Goal: Task Accomplishment & Management: Manage account settings

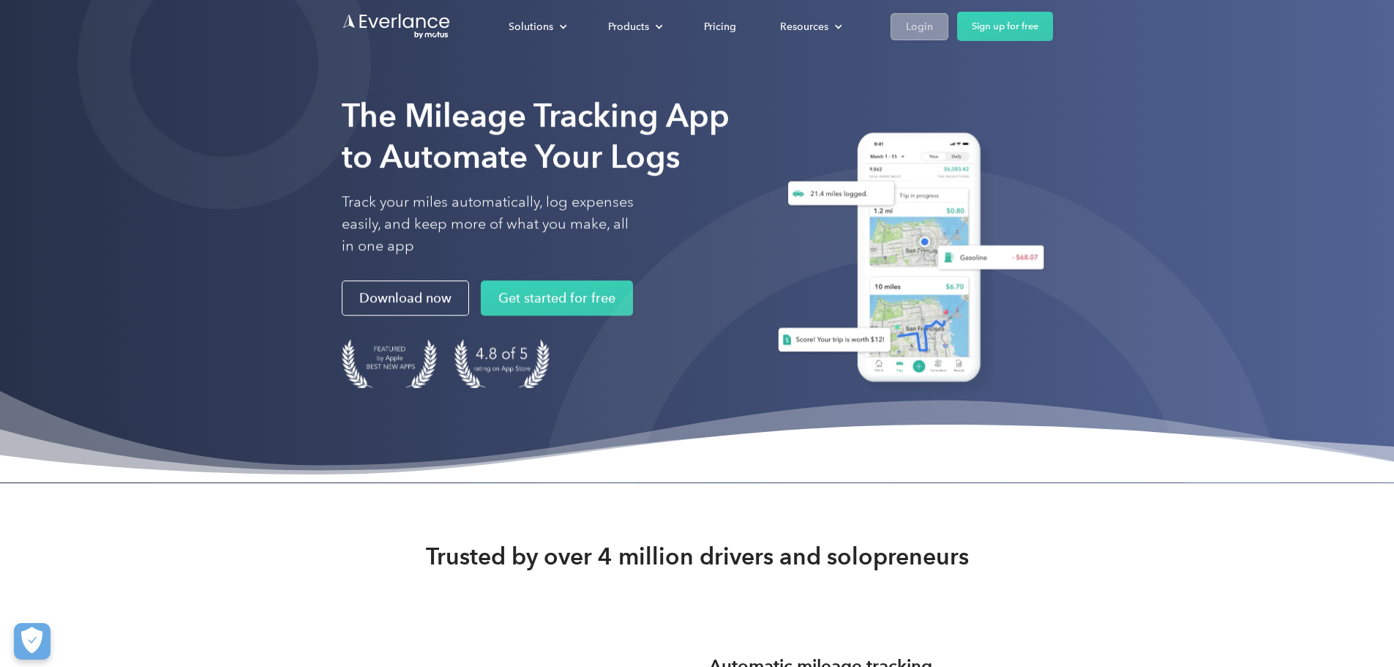
click at [933, 22] on div "Login" at bounding box center [919, 27] width 27 height 18
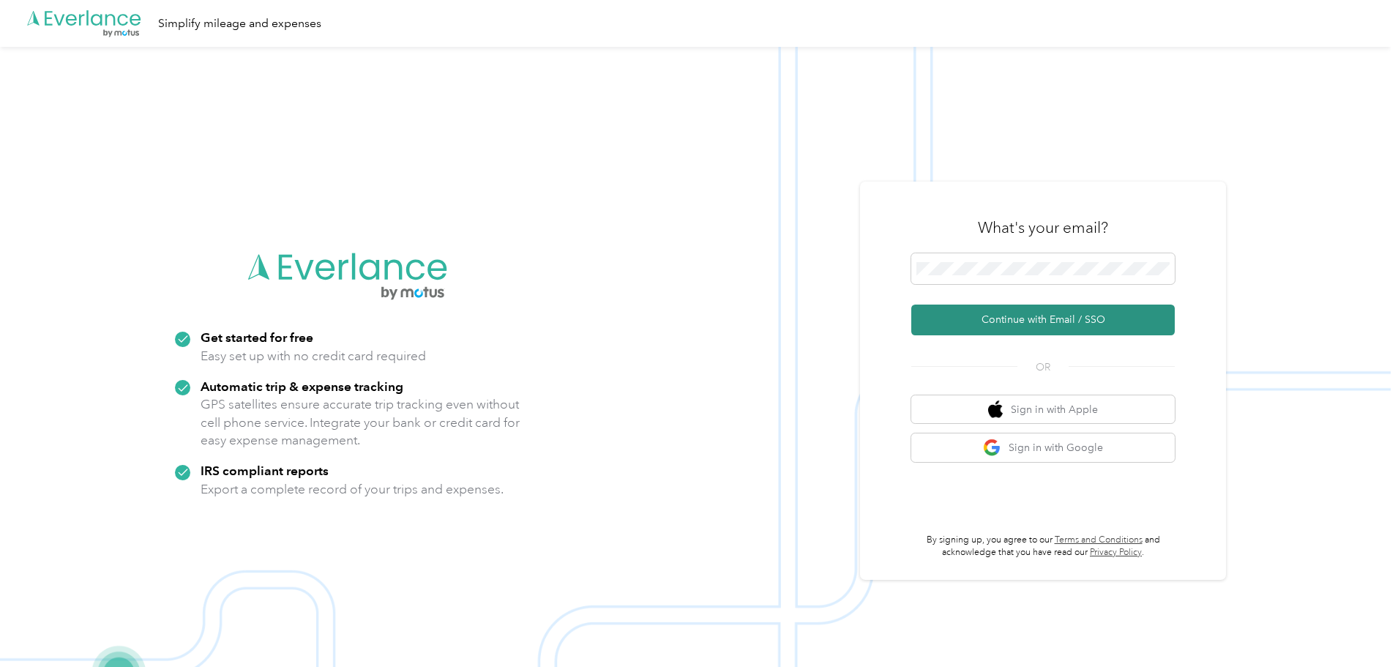
click at [1047, 313] on button "Continue with Email / SSO" at bounding box center [1042, 319] width 263 height 31
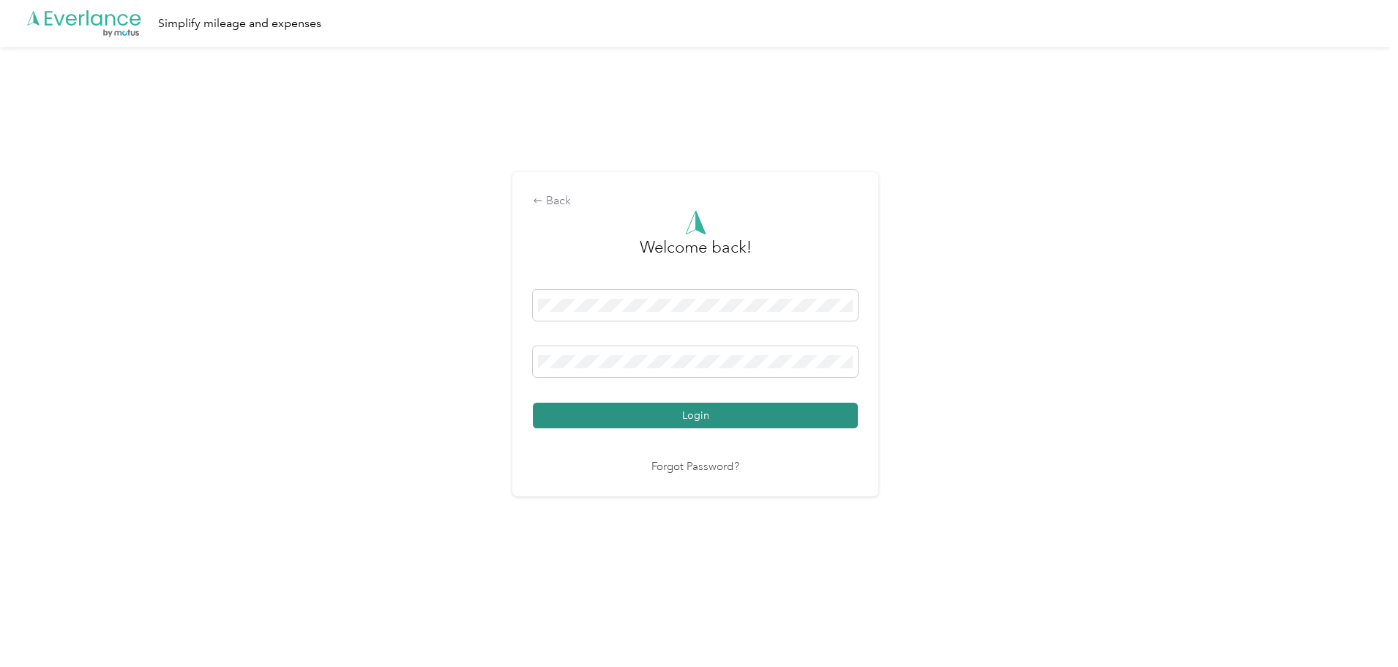
click at [830, 411] on button "Login" at bounding box center [695, 416] width 325 height 26
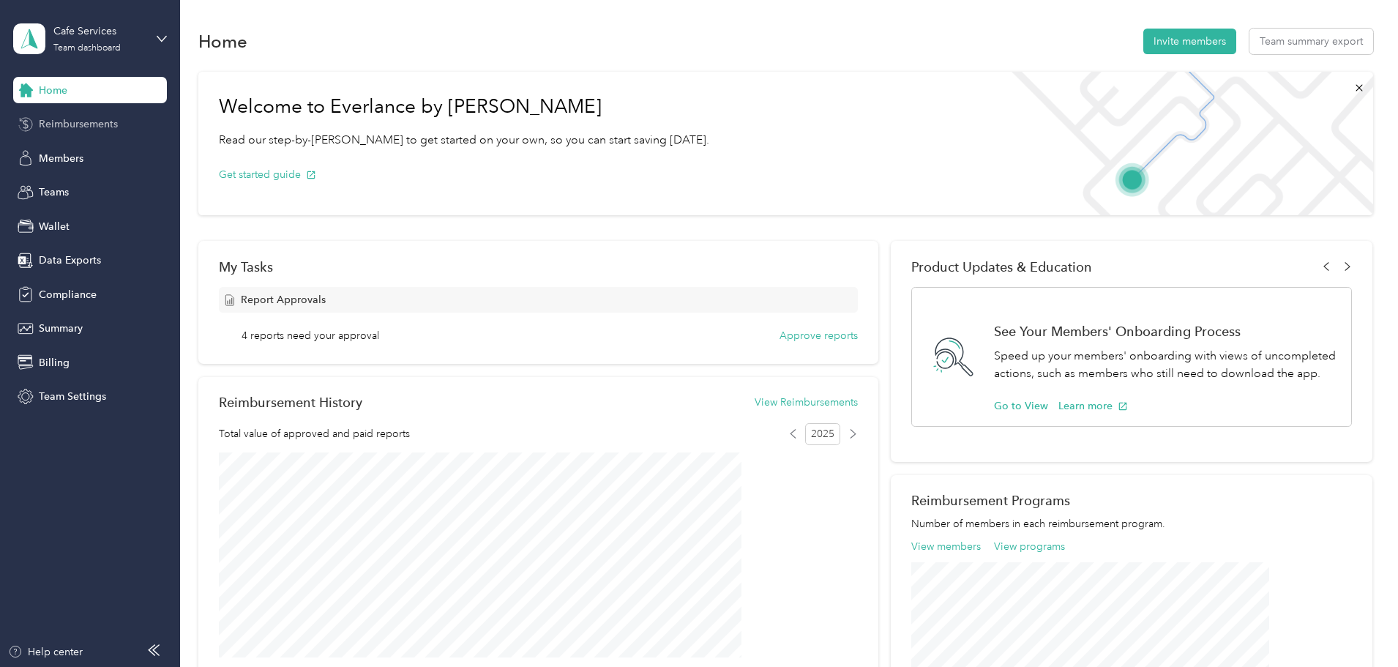
click at [66, 131] on span "Reimbursements" at bounding box center [78, 123] width 79 height 15
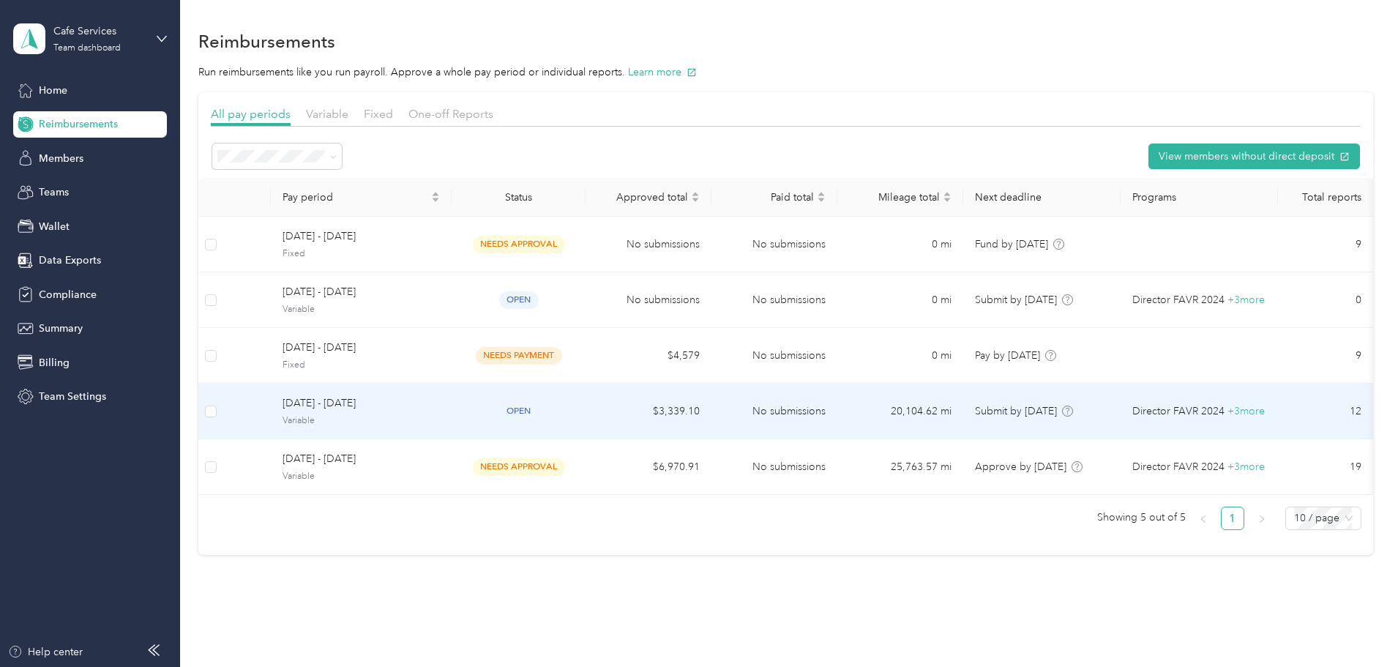
click at [440, 416] on span "Variable" at bounding box center [361, 420] width 157 height 13
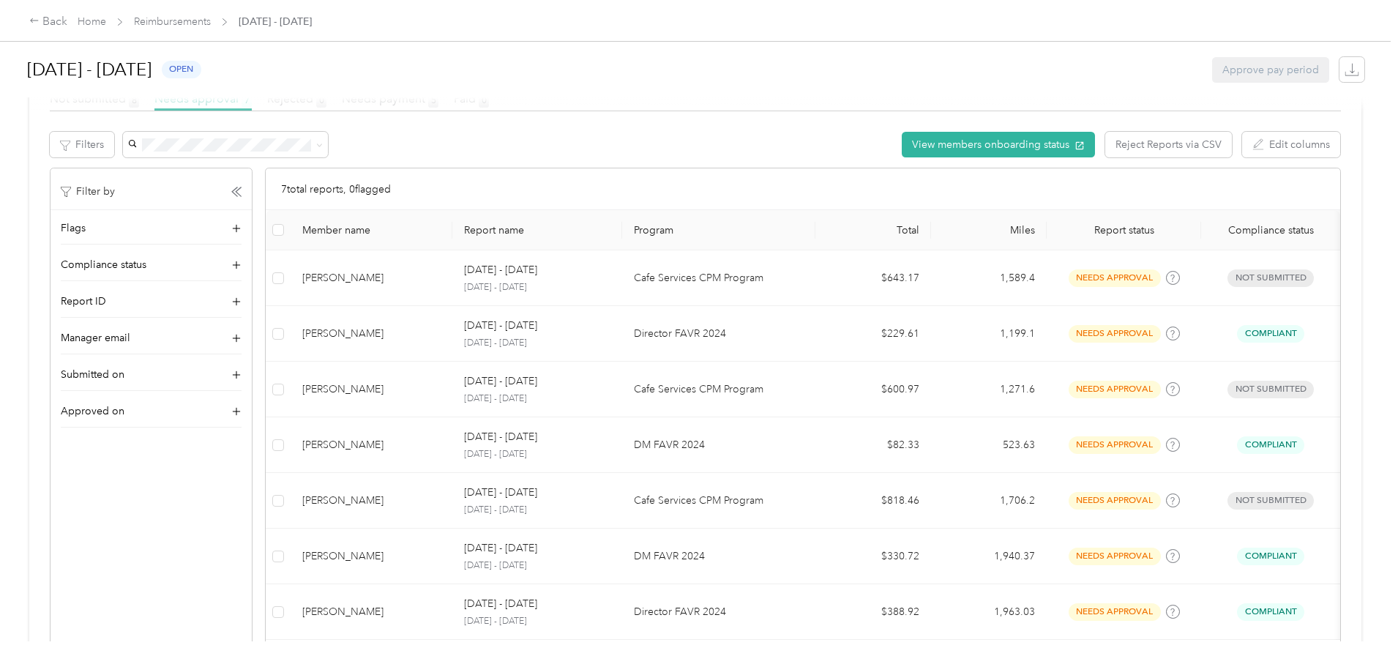
scroll to position [293, 0]
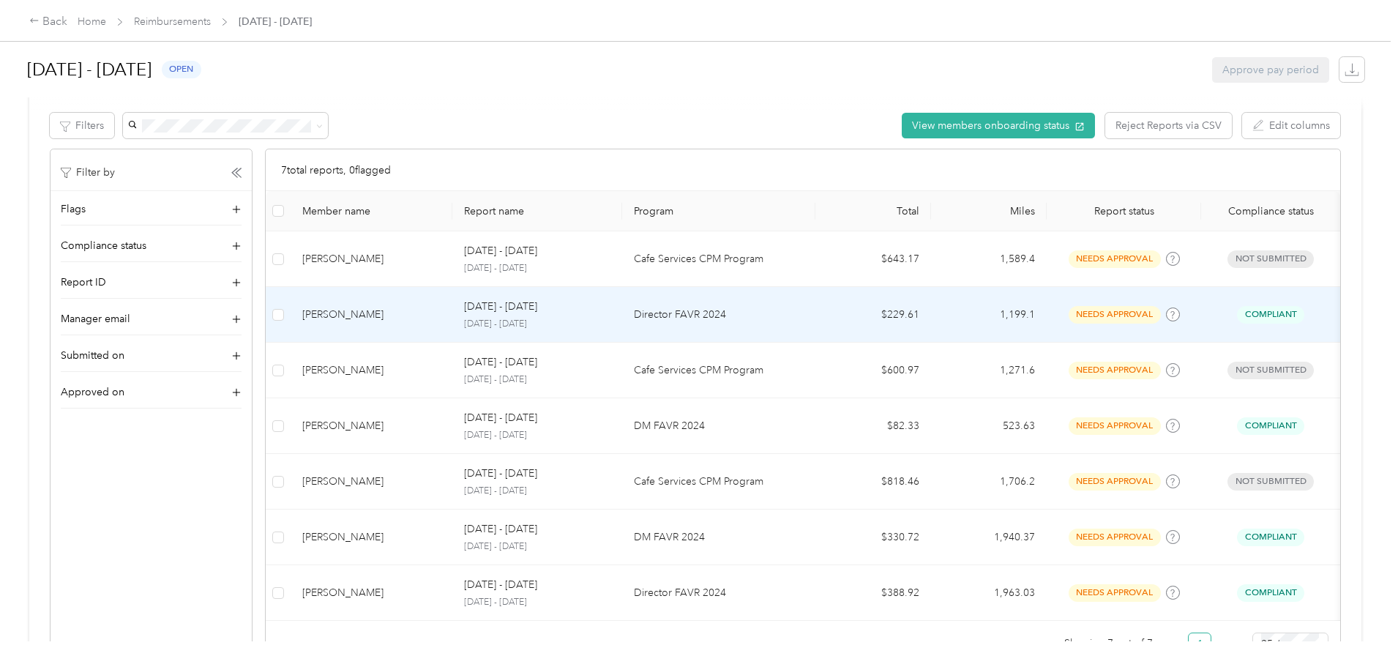
click at [537, 312] on p "Sep 1 - 30, 2025" at bounding box center [500, 307] width 73 height 16
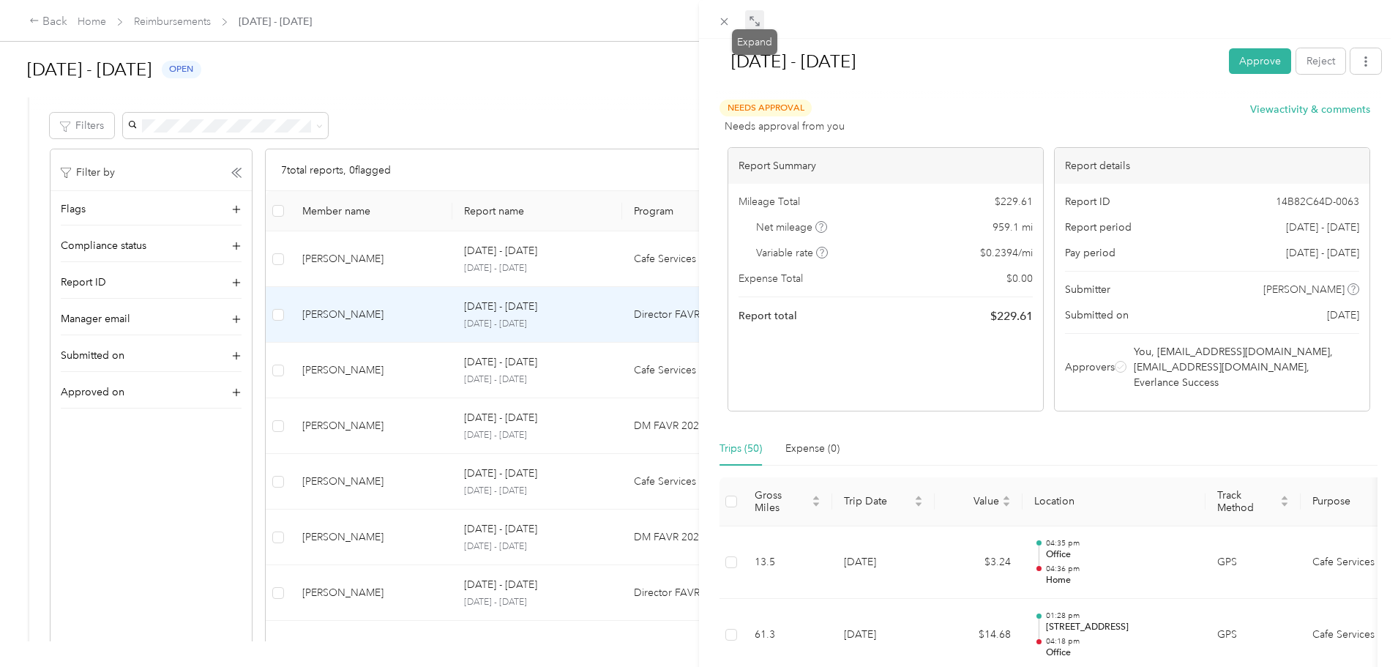
click at [756, 20] on icon at bounding box center [755, 21] width 12 height 12
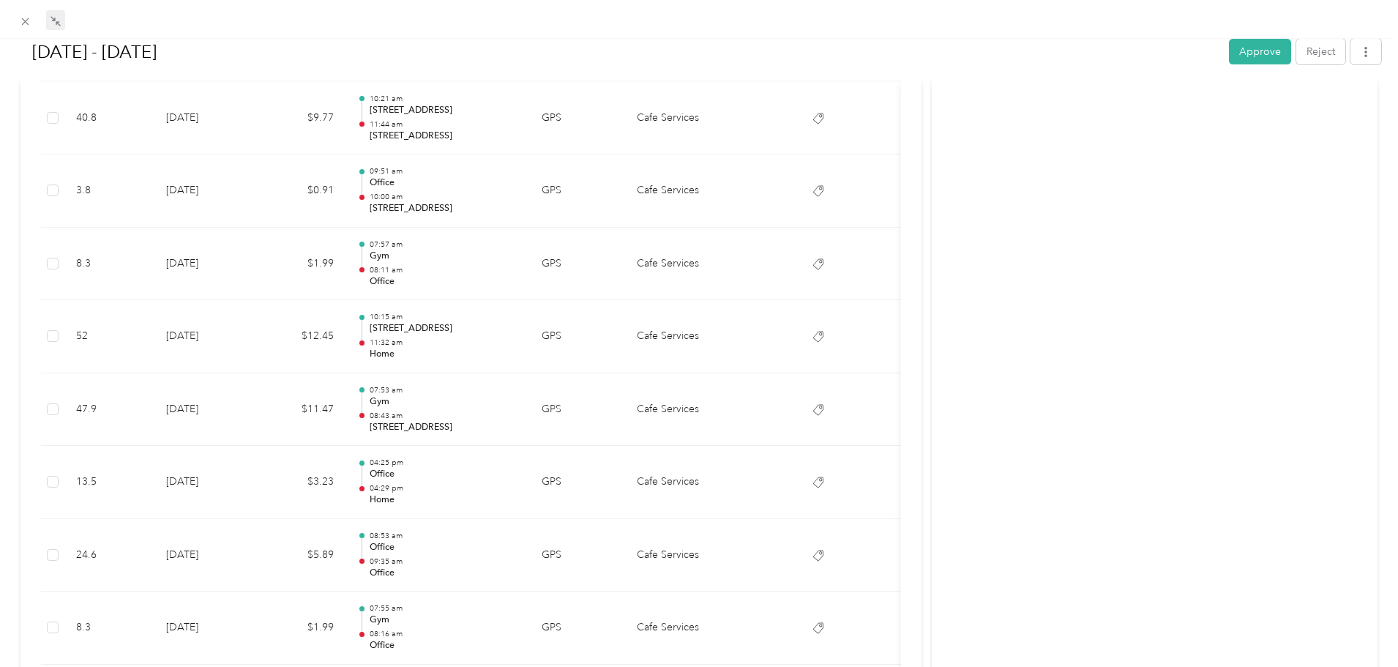
scroll to position [3220, 0]
click at [1244, 52] on button "Approve" at bounding box center [1260, 52] width 62 height 26
click at [19, 12] on span at bounding box center [25, 21] width 20 height 20
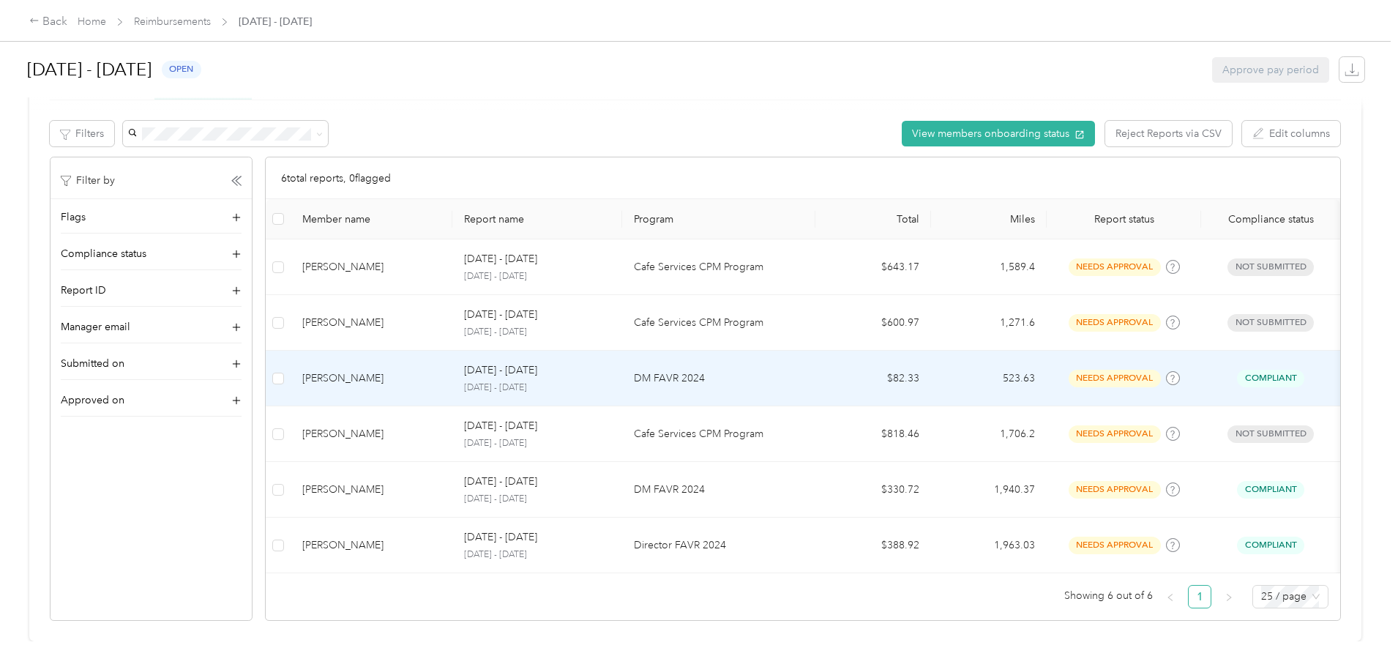
click at [802, 374] on p "DM FAVR 2024" at bounding box center [719, 378] width 170 height 16
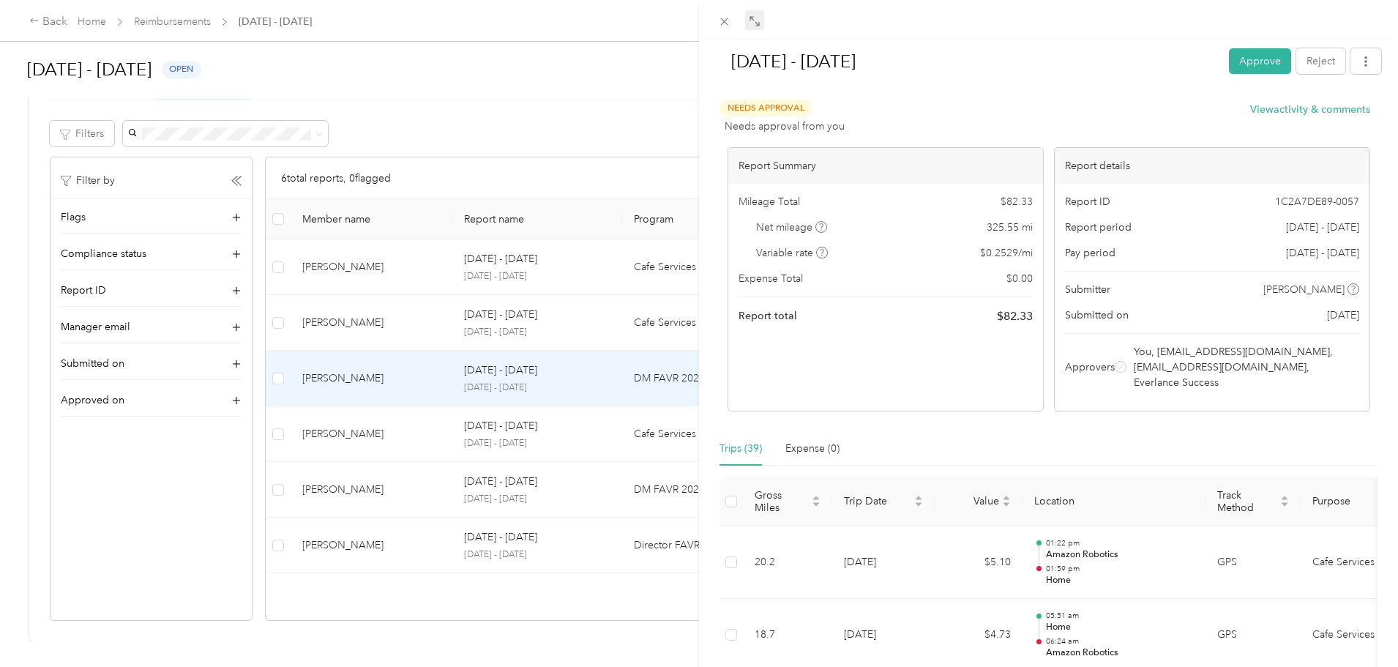
click at [758, 15] on icon at bounding box center [755, 21] width 12 height 12
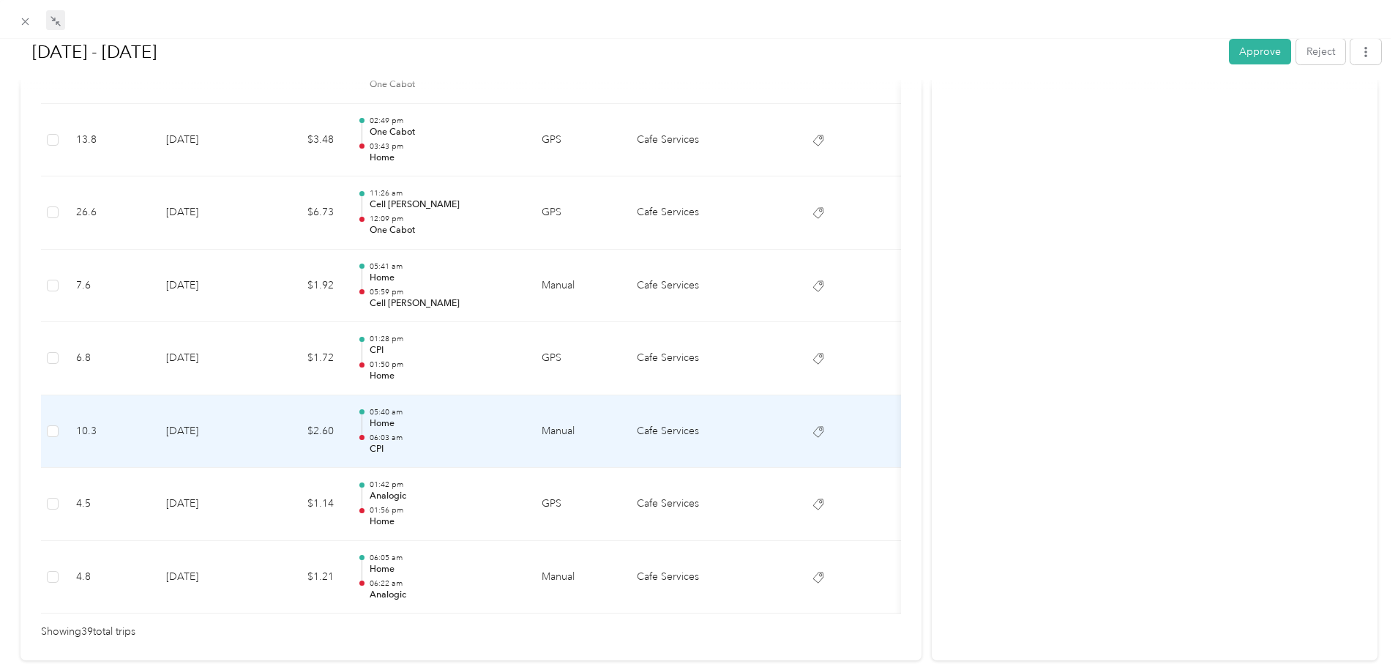
scroll to position [2837, 0]
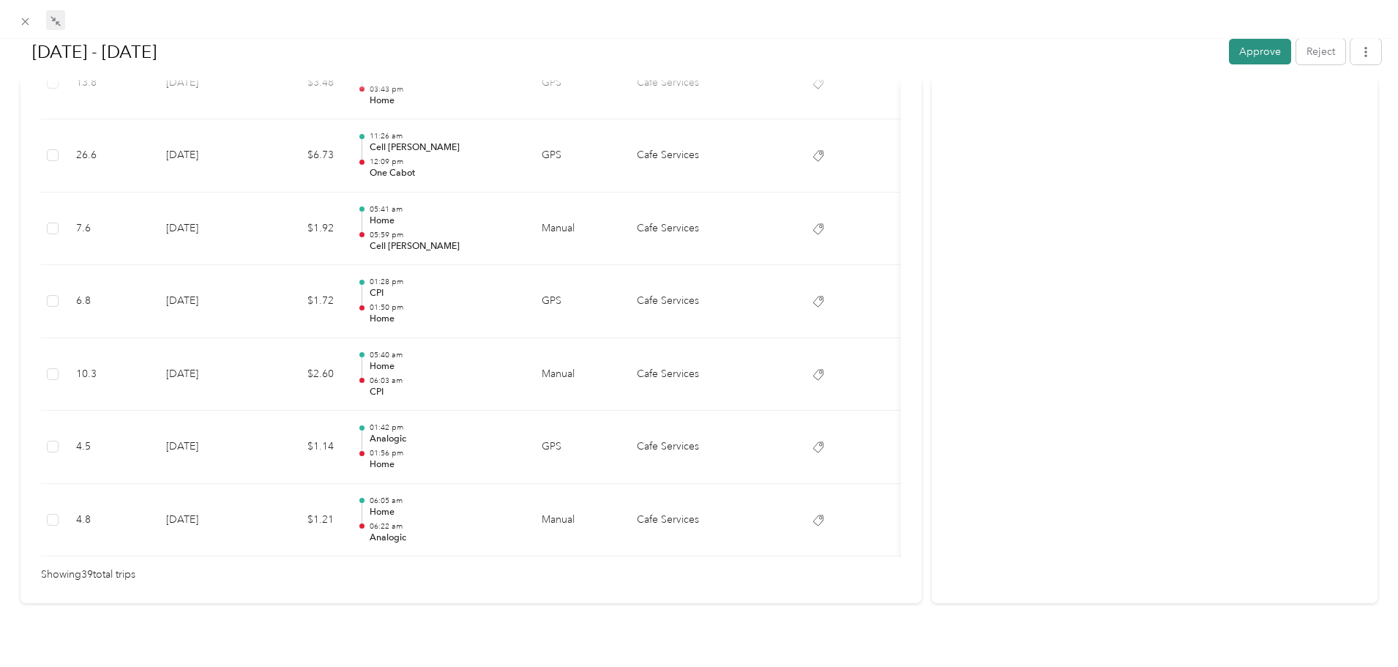
click at [1243, 47] on button "Approve" at bounding box center [1260, 52] width 62 height 26
drag, startPoint x: 29, startPoint y: 21, endPoint x: 4, endPoint y: 23, distance: 24.9
click at [28, 21] on icon at bounding box center [25, 21] width 12 height 12
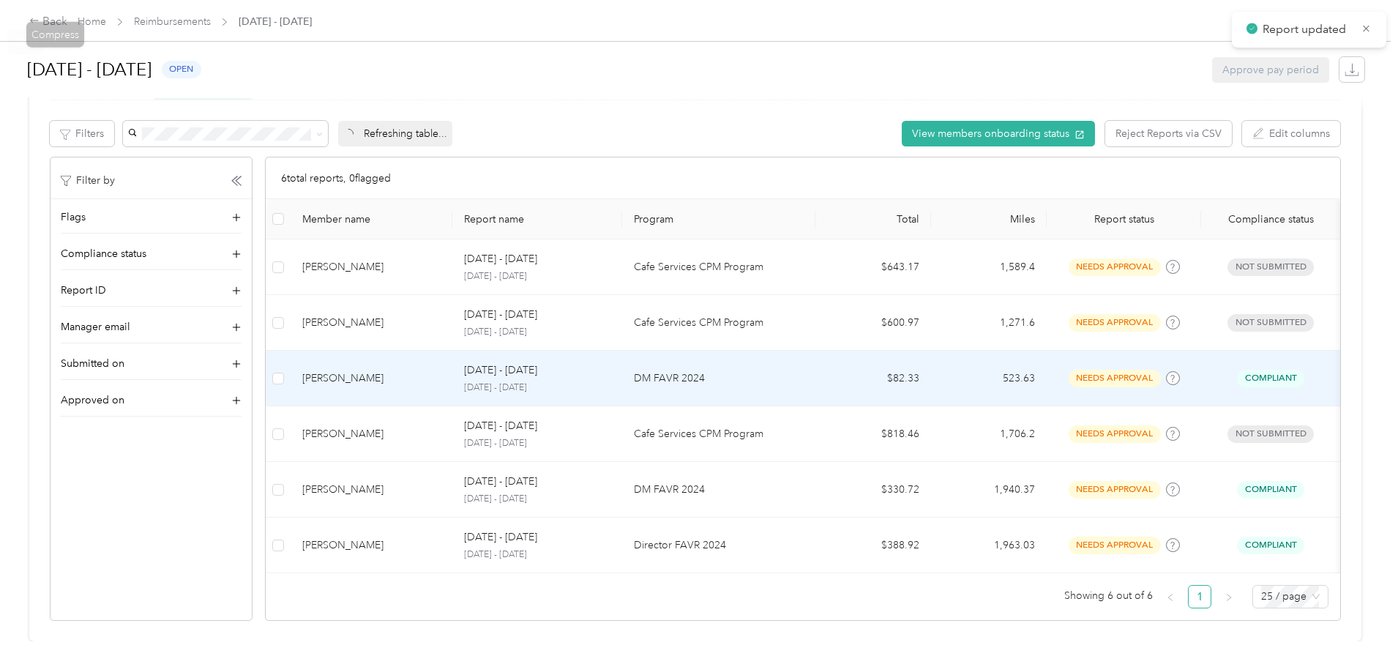
scroll to position [251, 0]
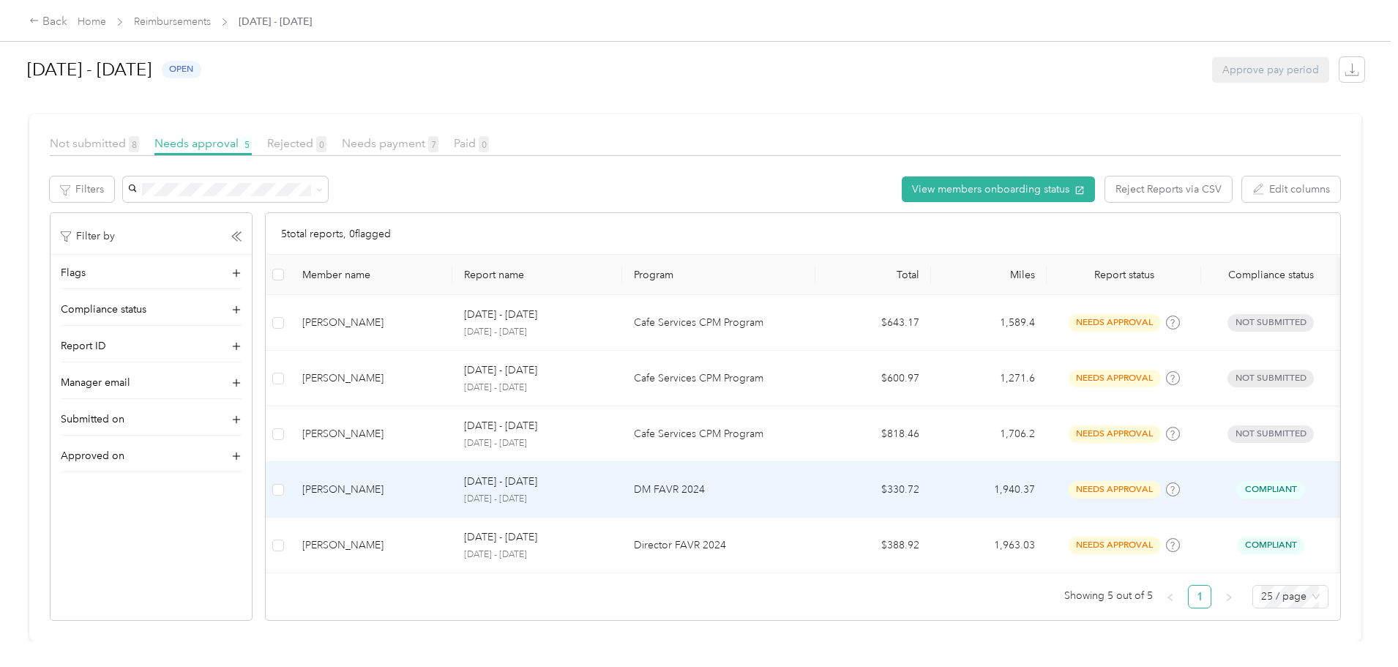
click at [452, 462] on td "Steven R. Minnon" at bounding box center [372, 490] width 162 height 56
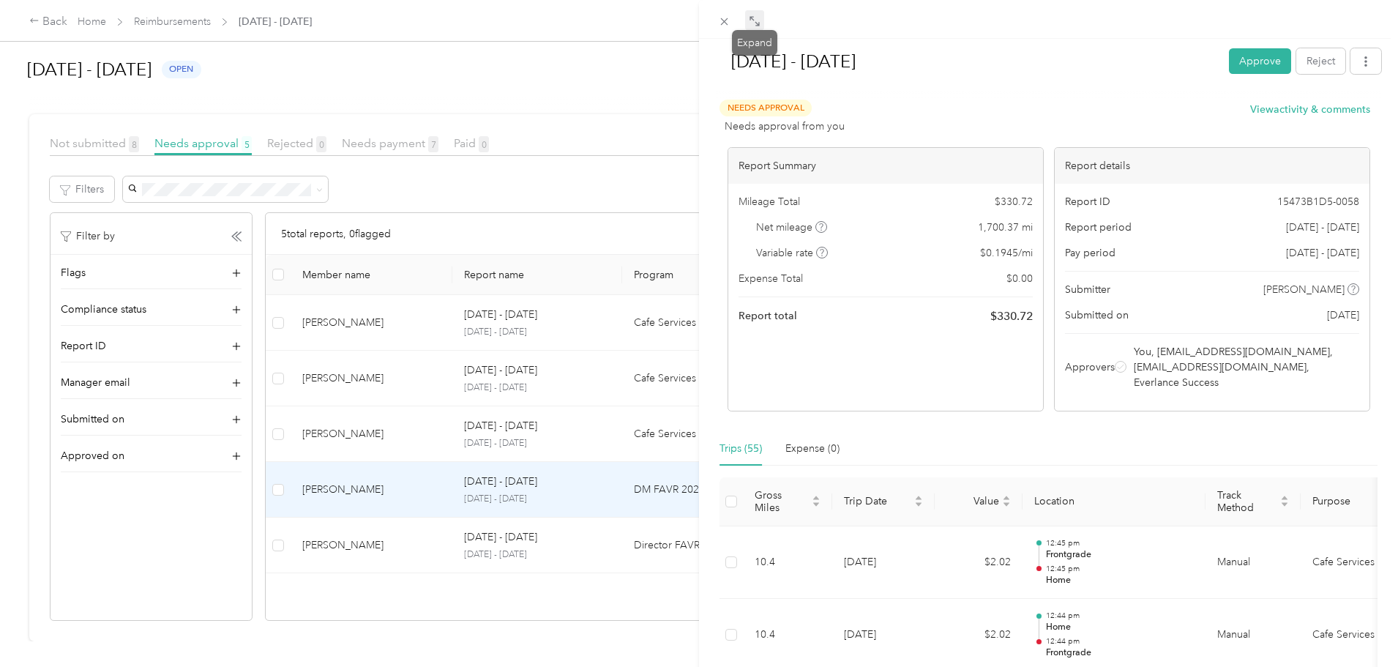
click at [760, 22] on span at bounding box center [754, 20] width 19 height 20
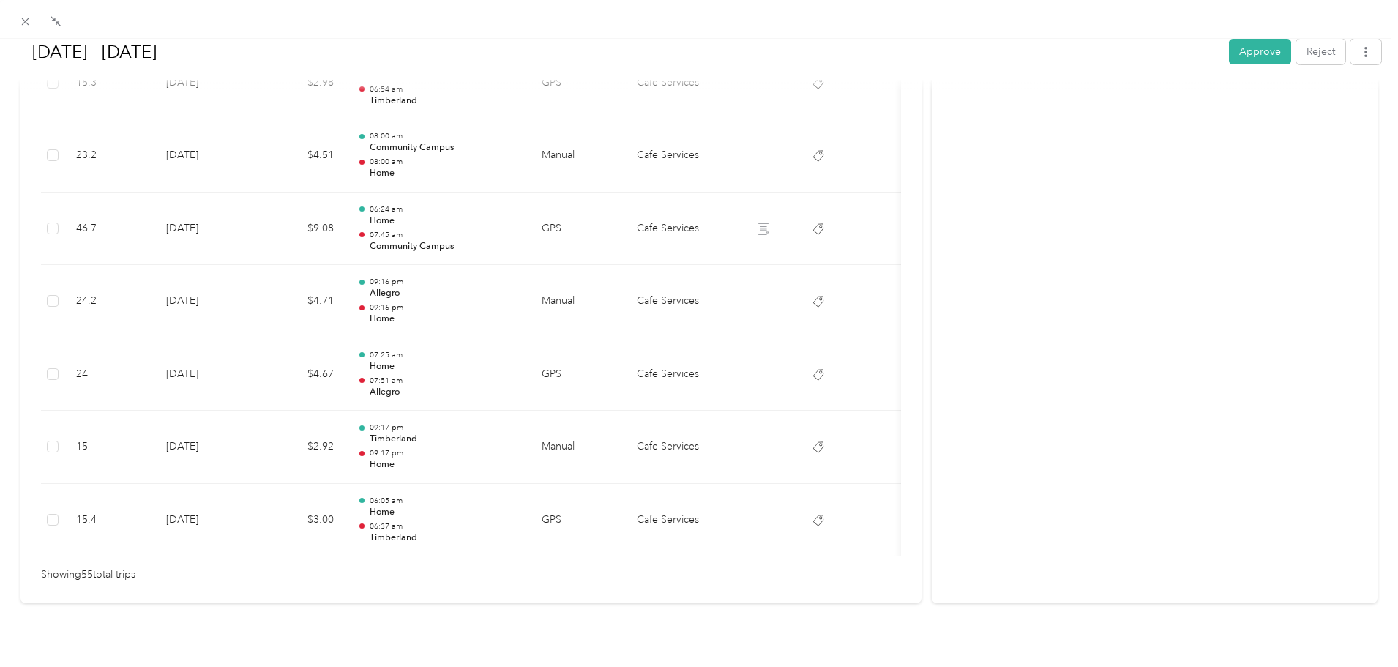
scroll to position [4002, 0]
click at [1260, 53] on button "Approve" at bounding box center [1260, 52] width 62 height 26
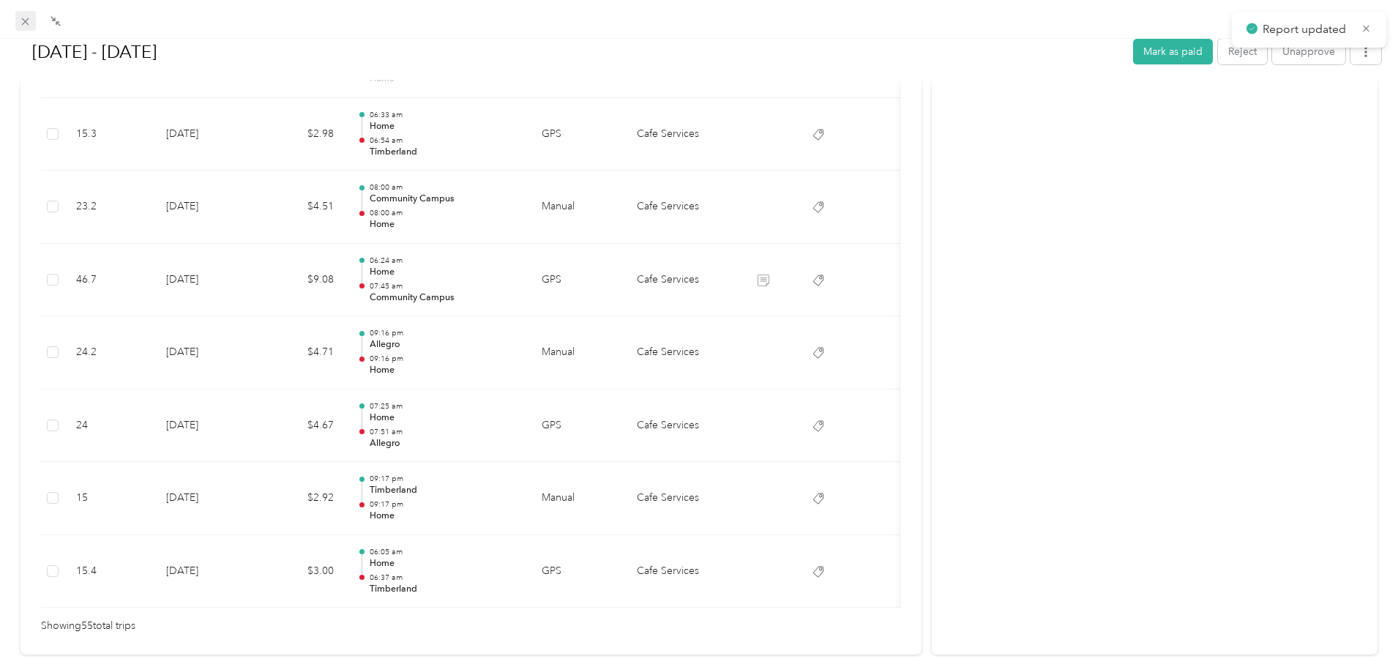
scroll to position [195, 0]
click at [29, 13] on span at bounding box center [25, 21] width 20 height 20
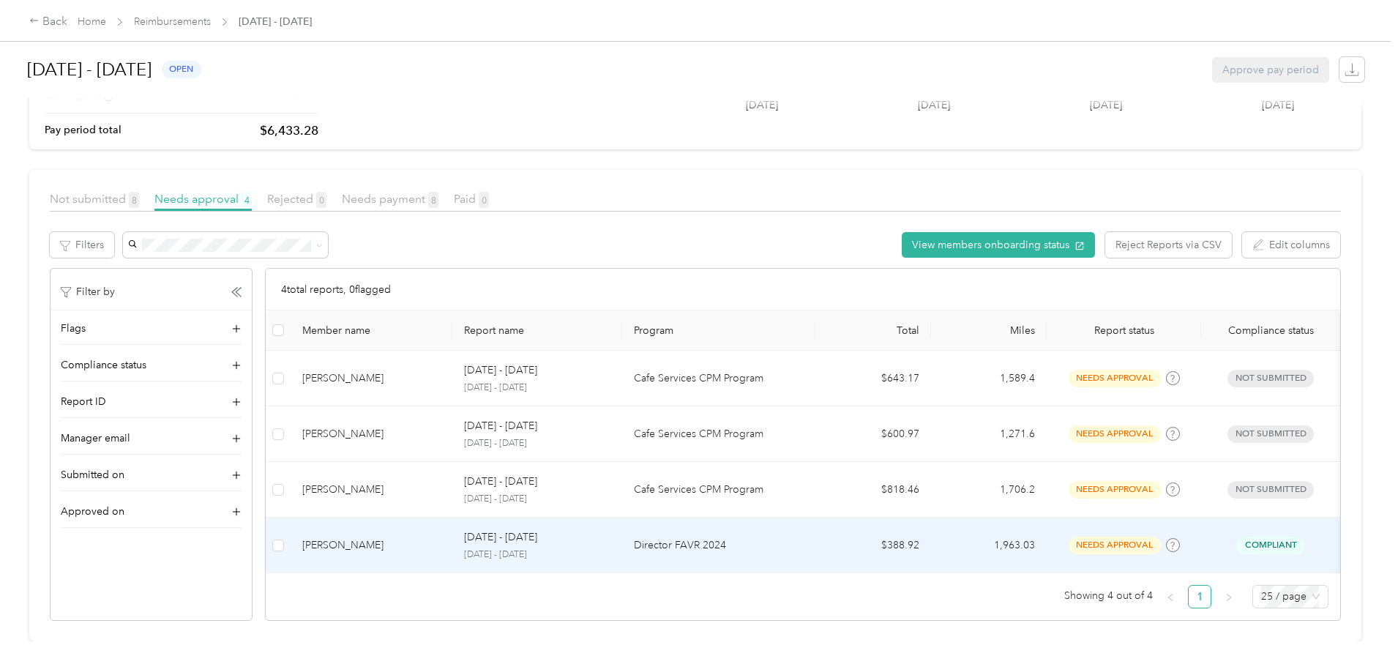
click at [610, 529] on div "Sep 1 - 30, 2025" at bounding box center [537, 537] width 146 height 16
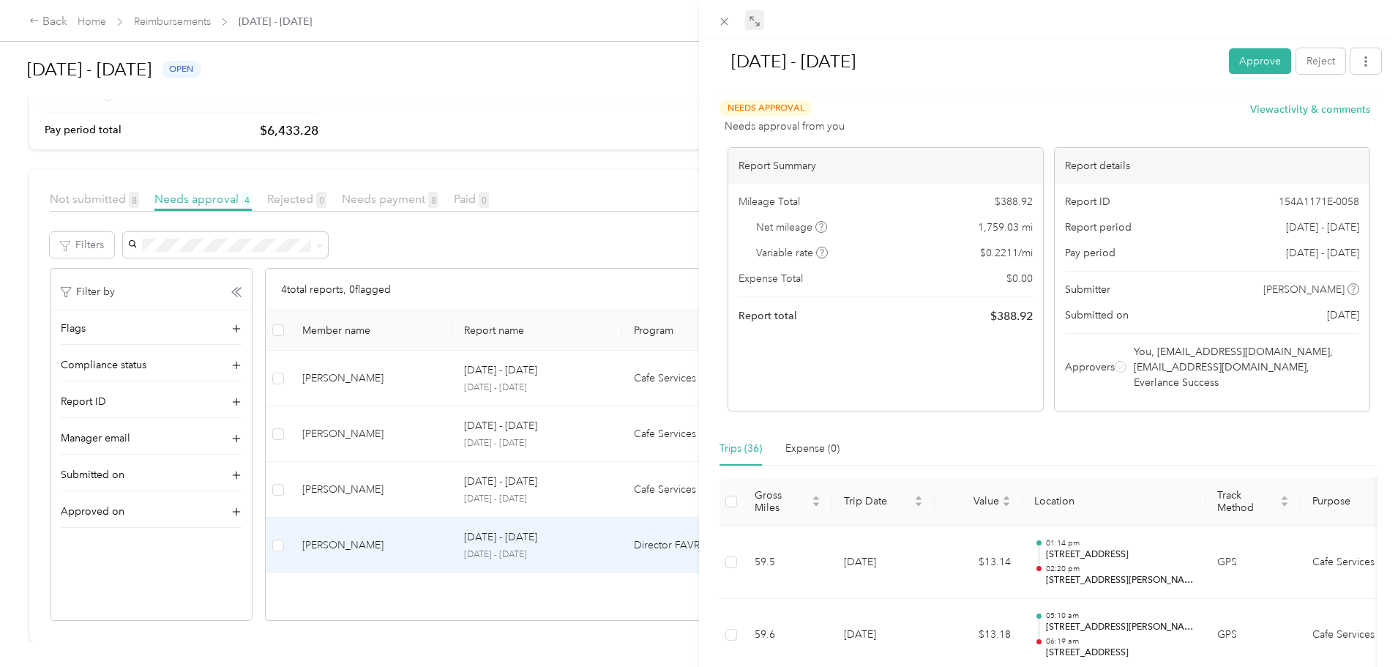
click at [761, 20] on span at bounding box center [754, 20] width 19 height 20
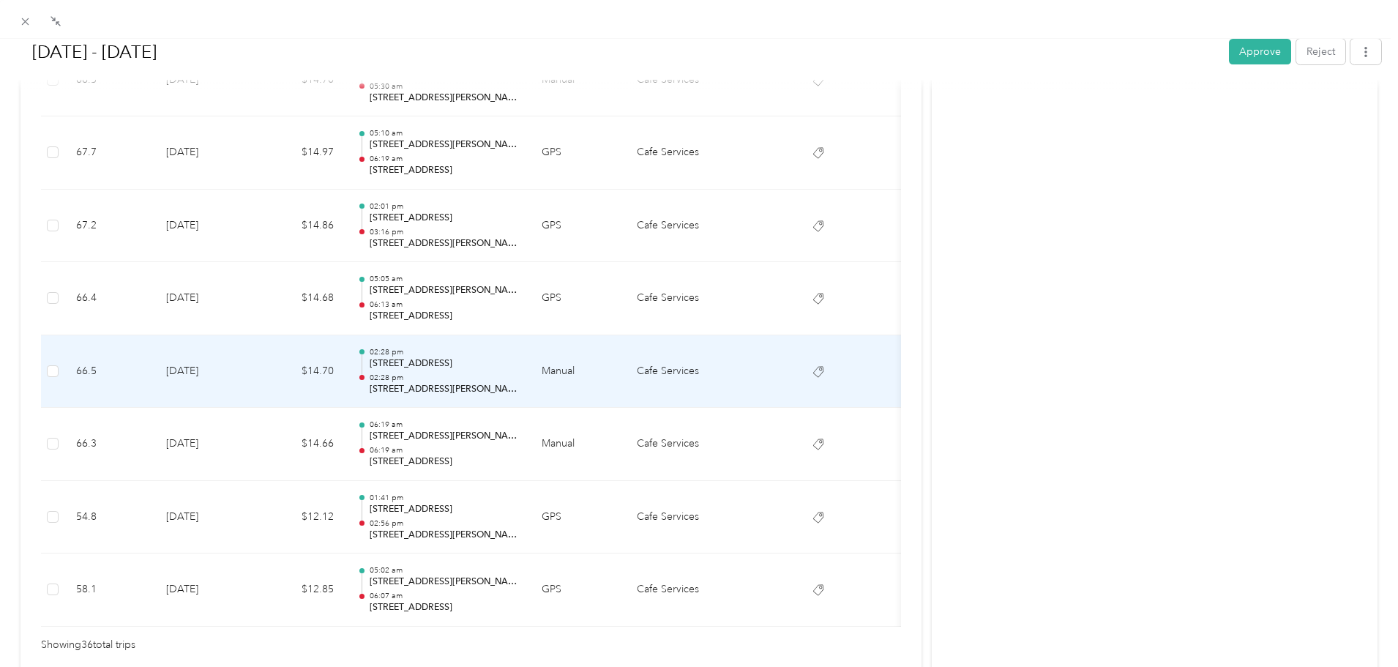
scroll to position [2562, 0]
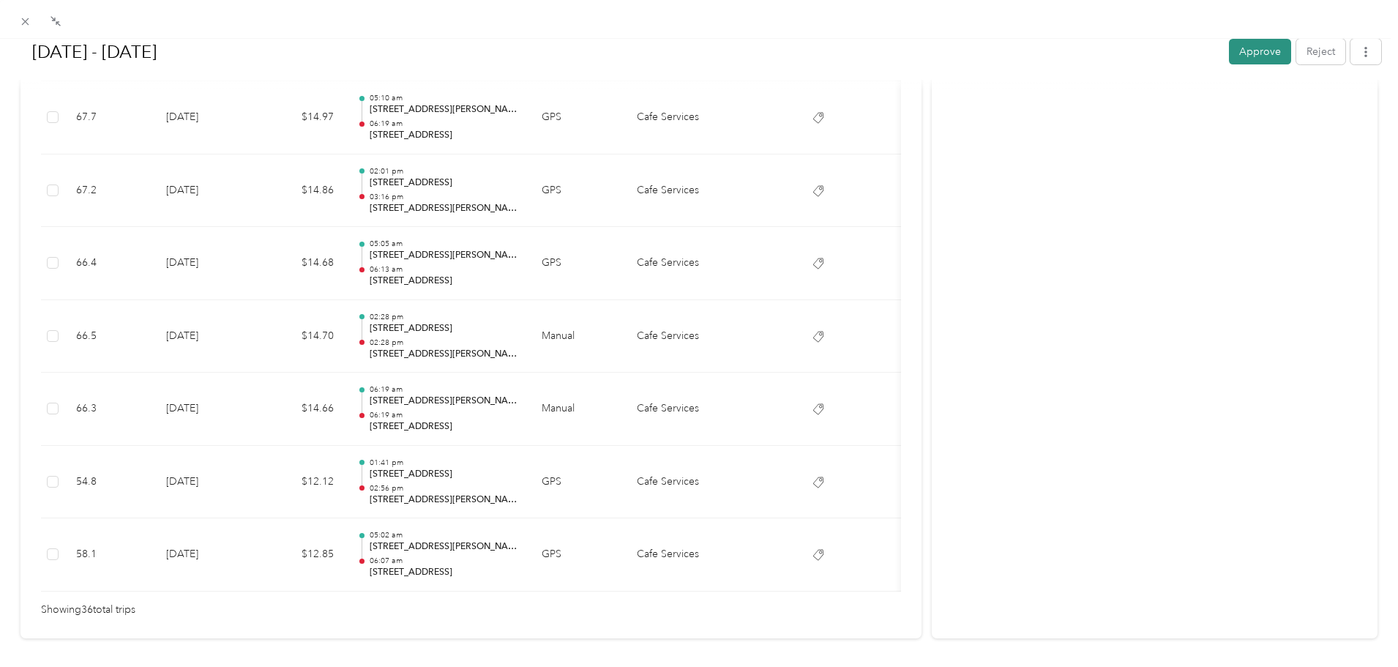
click at [1250, 47] on button "Approve" at bounding box center [1260, 52] width 62 height 26
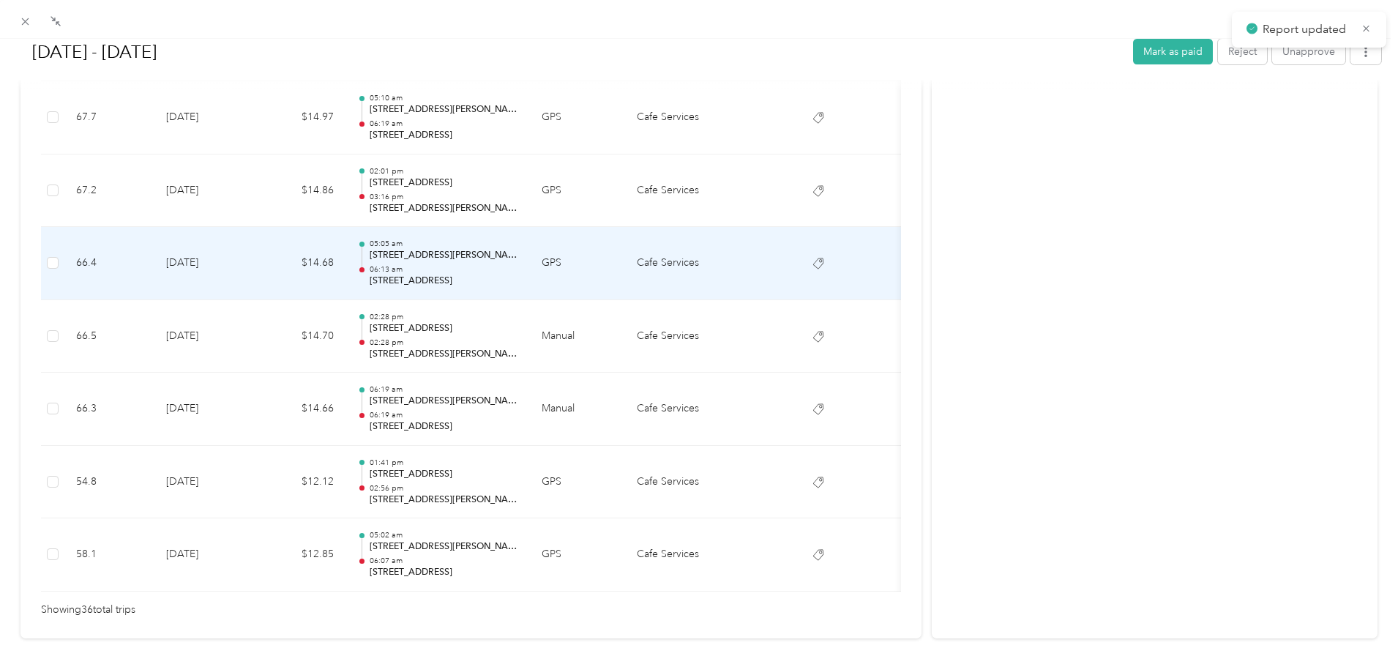
scroll to position [140, 0]
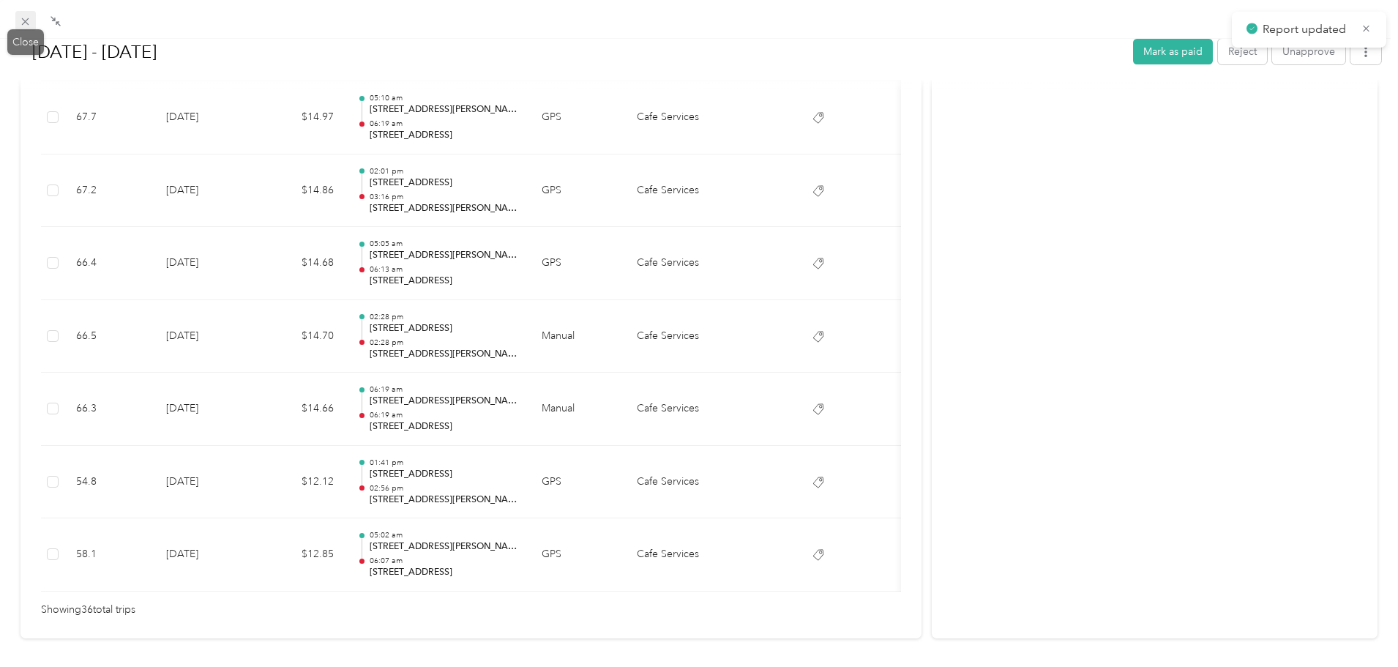
click at [31, 19] on icon at bounding box center [25, 21] width 12 height 12
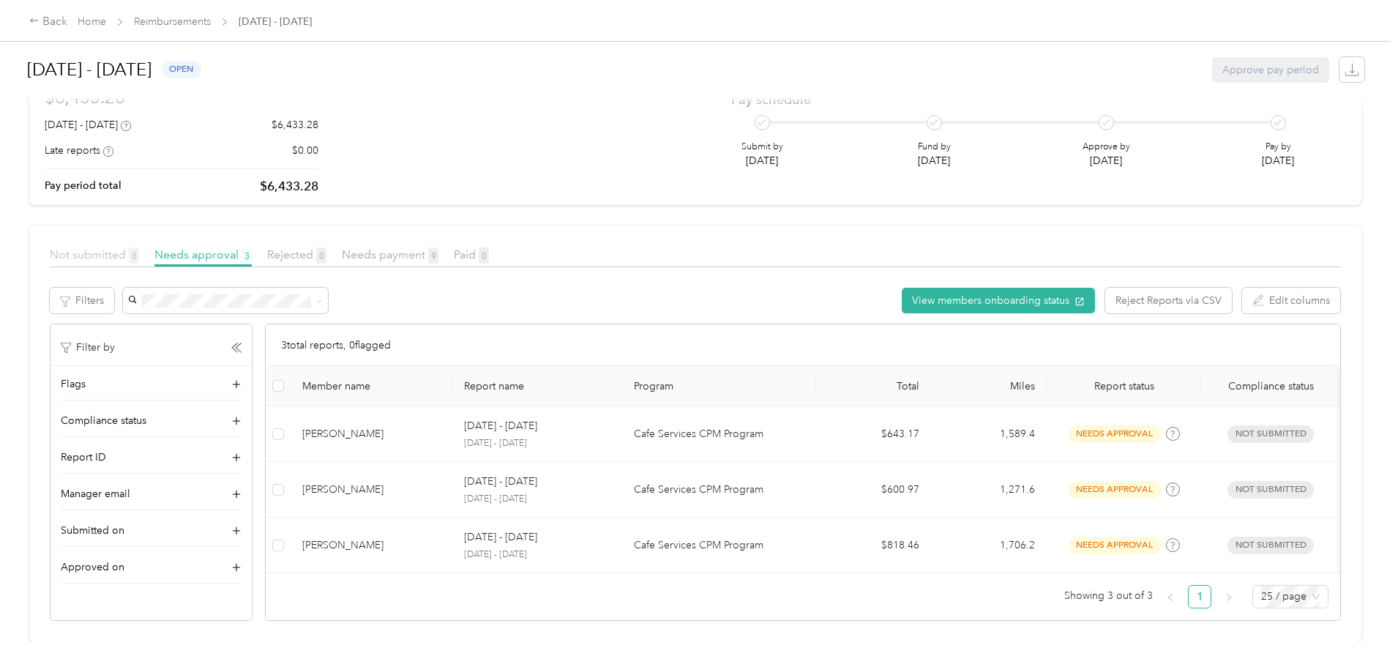
click at [139, 247] on span "Not submitted 8" at bounding box center [94, 254] width 89 height 14
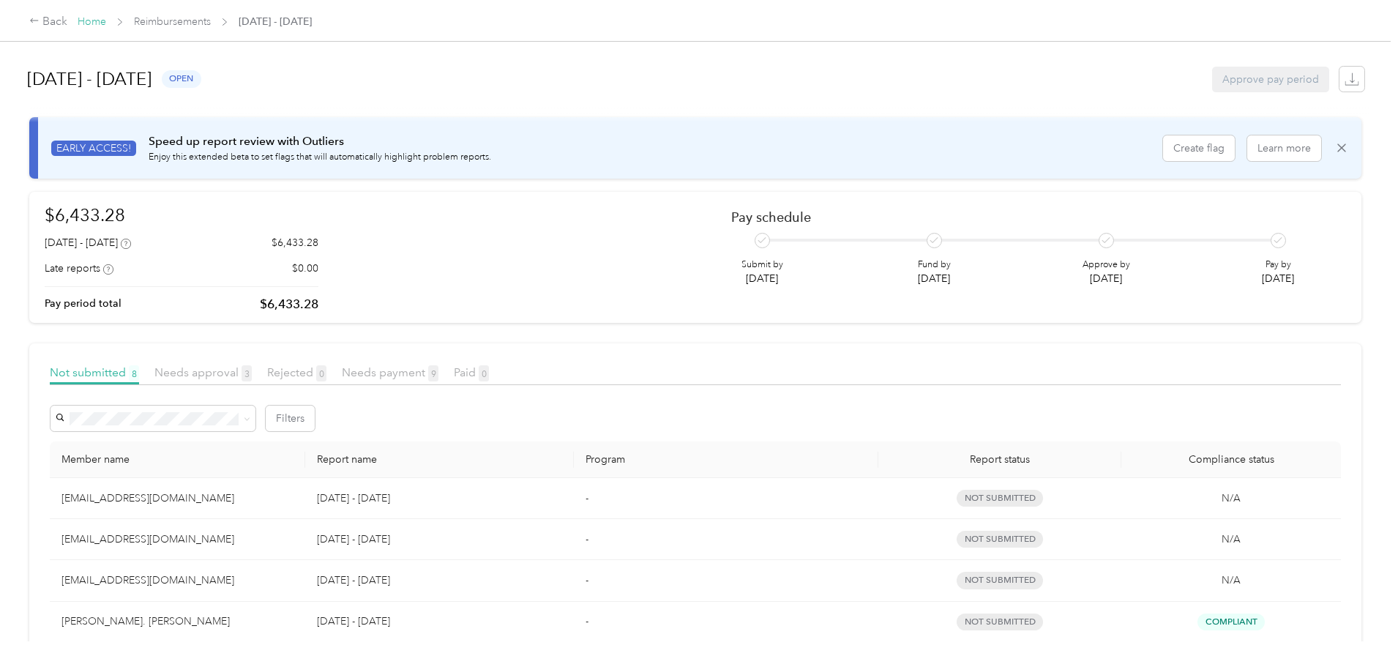
click at [106, 20] on link "Home" at bounding box center [92, 21] width 29 height 12
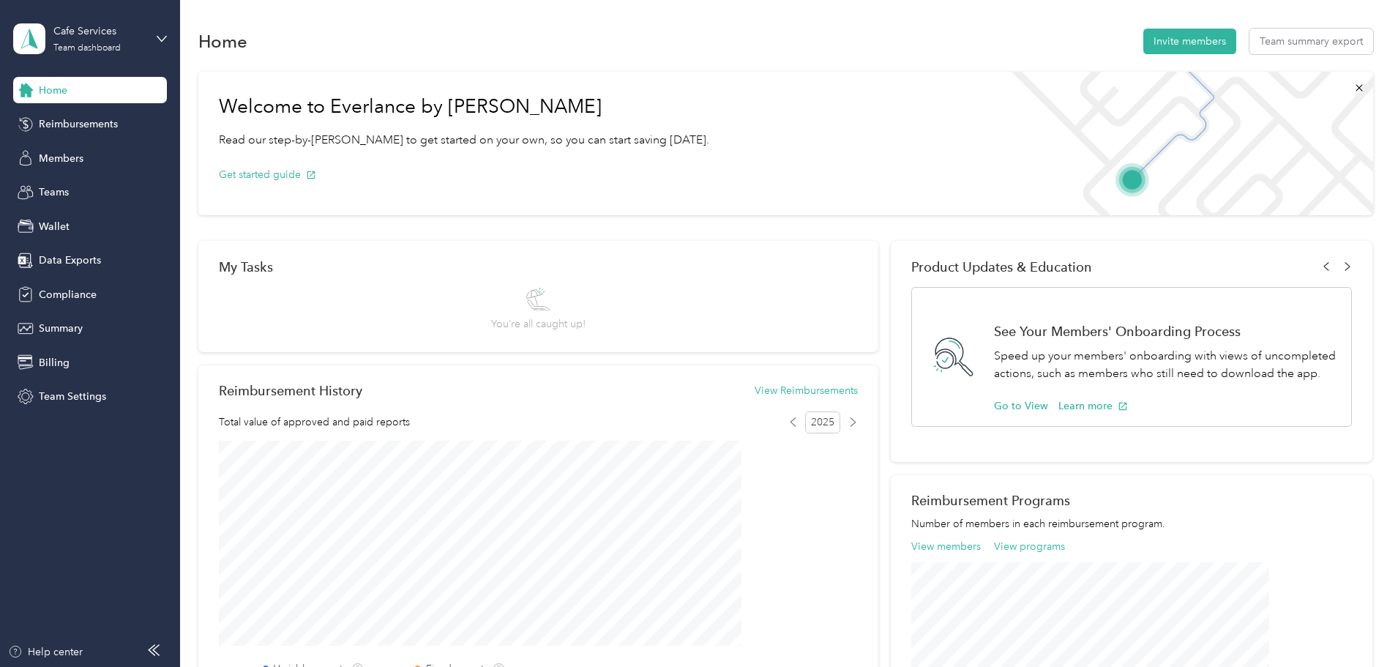
click at [162, 45] on div "Cafe Services Team dashboard" at bounding box center [90, 38] width 154 height 51
click at [64, 182] on div "Log out" at bounding box center [54, 186] width 56 height 15
